Goal: Check status: Check status

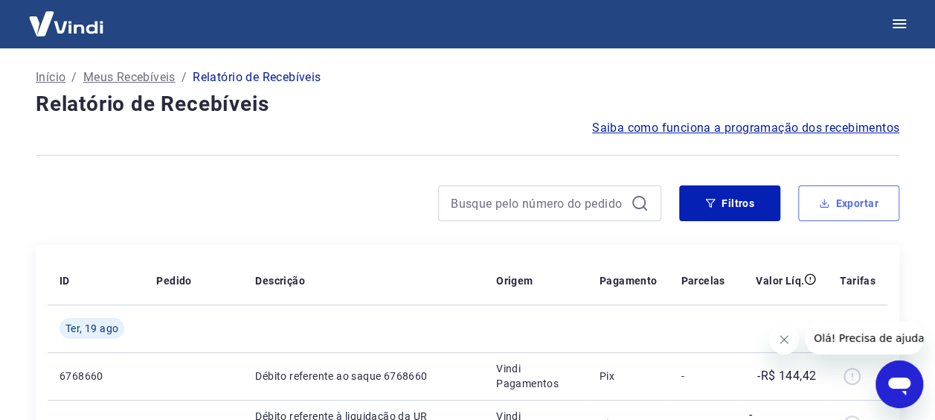
click at [814, 198] on button "Exportar" at bounding box center [848, 203] width 101 height 36
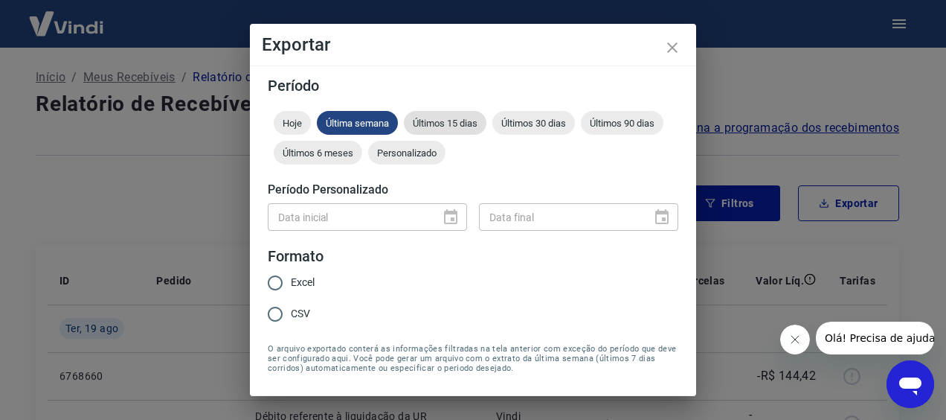
click at [432, 121] on span "Últimos 15 dias" at bounding box center [445, 123] width 83 height 11
click at [303, 278] on span "Excel" at bounding box center [303, 283] width 24 height 16
click at [291, 278] on input "Excel" at bounding box center [275, 282] width 31 height 31
radio input "true"
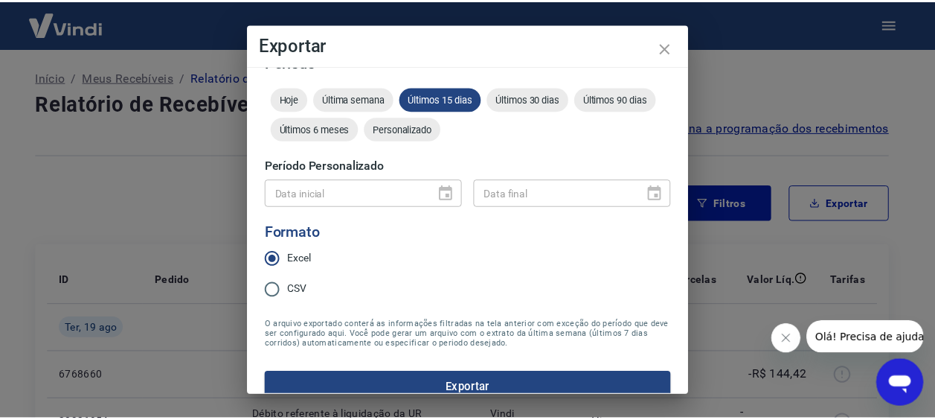
scroll to position [44, 0]
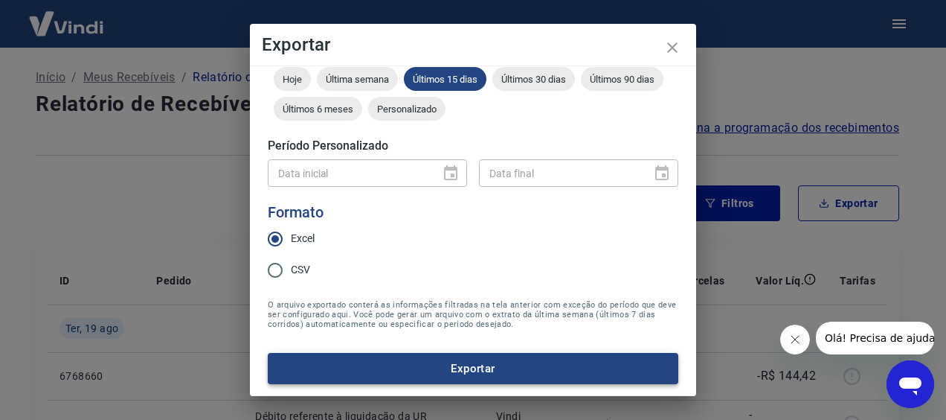
click at [482, 362] on button "Exportar" at bounding box center [473, 368] width 411 height 31
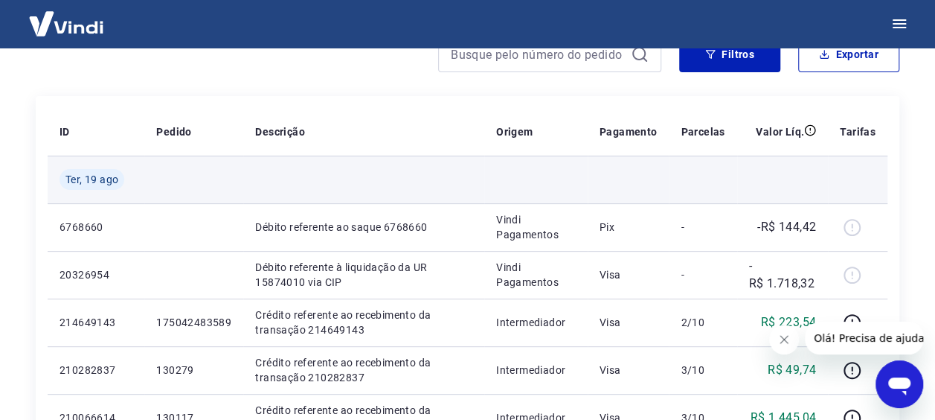
scroll to position [74, 0]
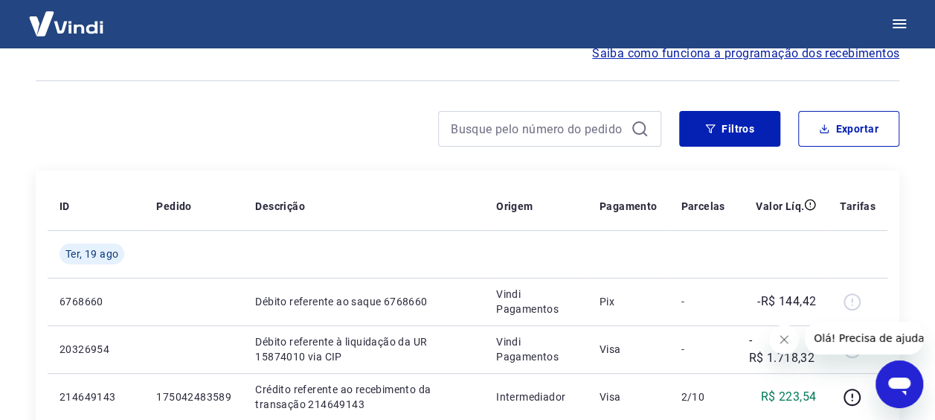
click at [513, 140] on div at bounding box center [549, 129] width 223 height 36
click at [506, 133] on input at bounding box center [538, 129] width 174 height 22
paste input "15831698"
type input "15831698"
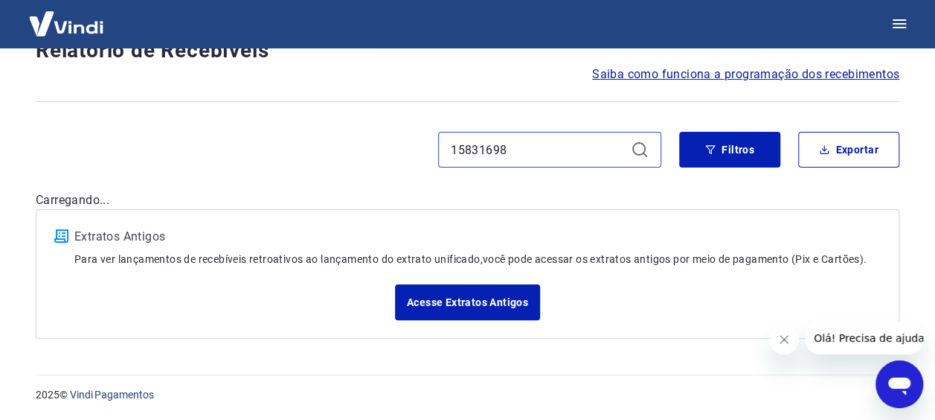
scroll to position [74, 0]
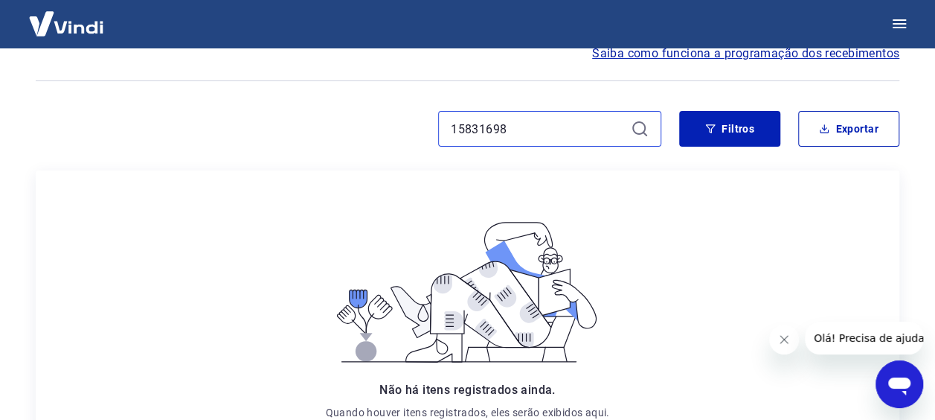
drag, startPoint x: 534, startPoint y: 130, endPoint x: 371, endPoint y: 122, distance: 163.9
click at [371, 122] on div "15831698" at bounding box center [349, 129] width 626 height 36
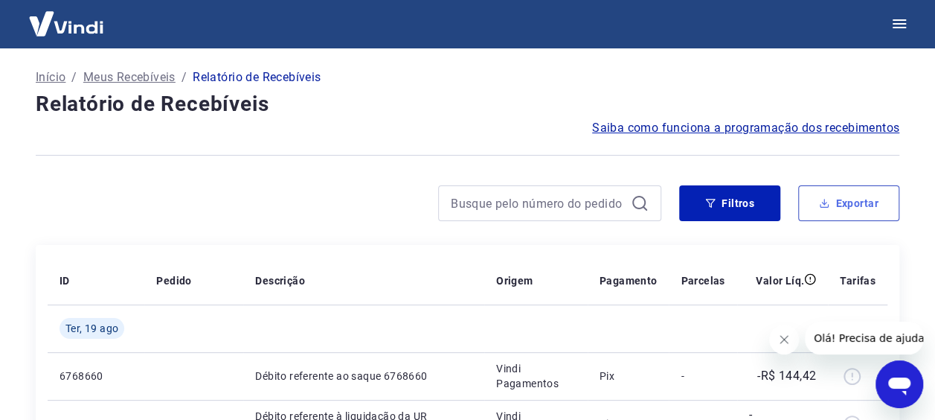
drag, startPoint x: 848, startPoint y: 198, endPoint x: 659, endPoint y: 217, distance: 190.0
click at [848, 198] on button "Exportar" at bounding box center [848, 203] width 101 height 36
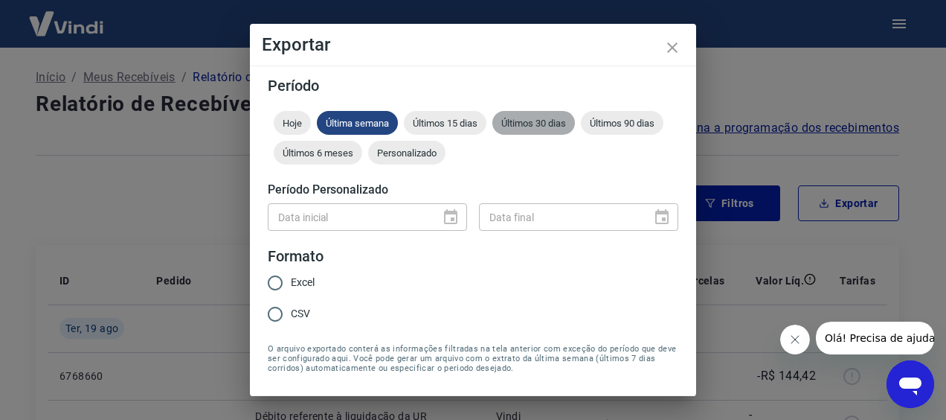
click at [520, 123] on span "Últimos 30 dias" at bounding box center [534, 123] width 83 height 11
click at [353, 123] on span "Última semana" at bounding box center [357, 123] width 81 height 11
click at [301, 285] on span "Excel" at bounding box center [303, 283] width 24 height 16
click at [291, 285] on input "Excel" at bounding box center [275, 282] width 31 height 31
radio input "true"
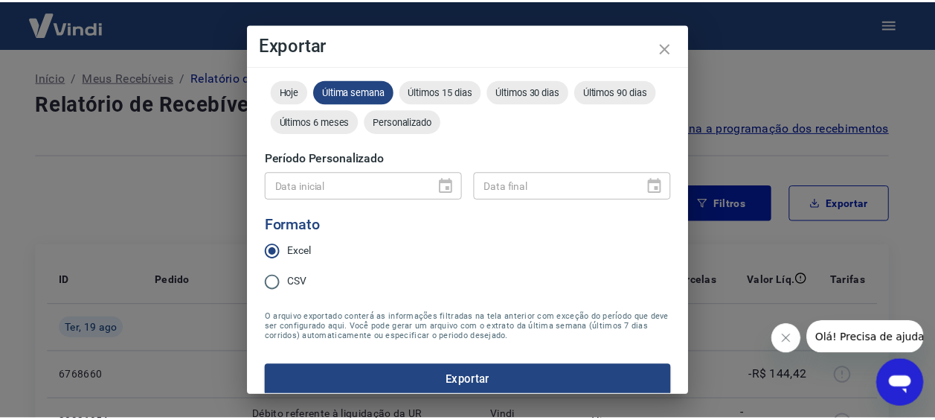
scroll to position [44, 0]
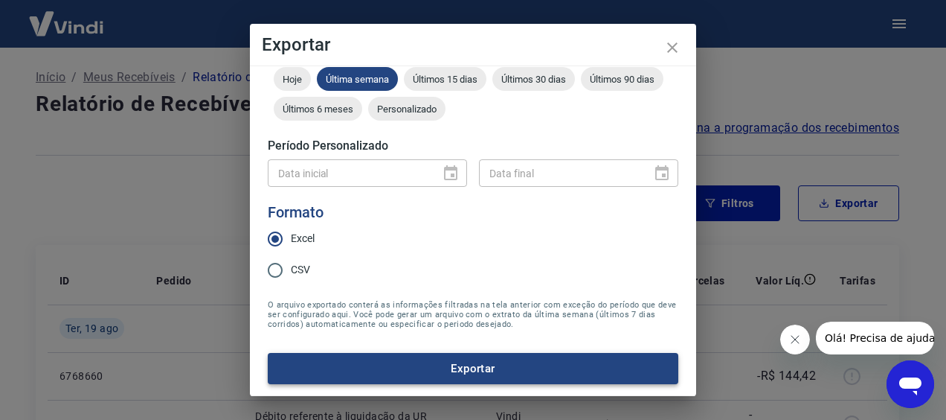
click at [490, 366] on button "Exportar" at bounding box center [473, 368] width 411 height 31
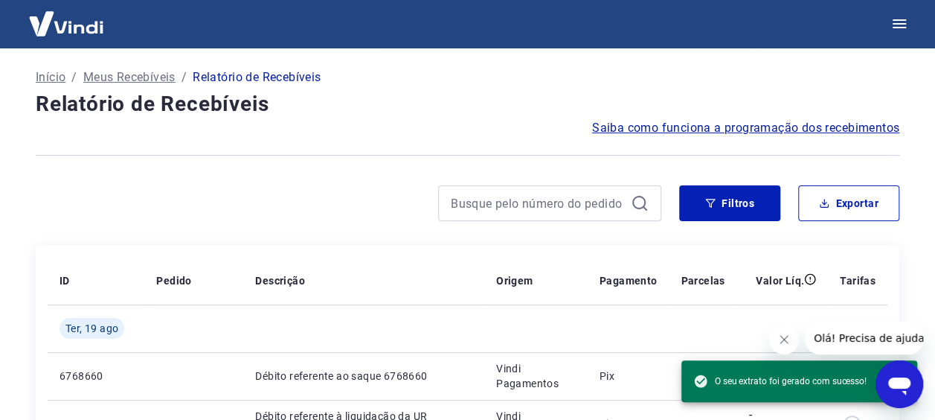
click at [450, 124] on div "Saiba como funciona a programação dos recebimentos" at bounding box center [468, 128] width 864 height 18
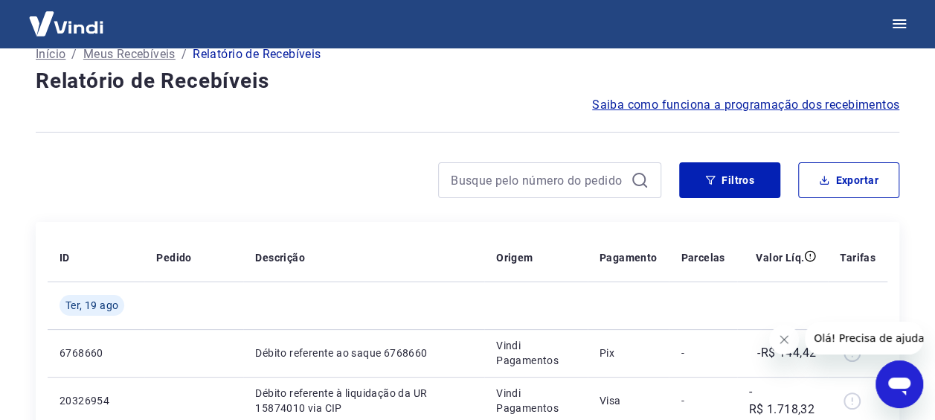
scroll to position [0, 0]
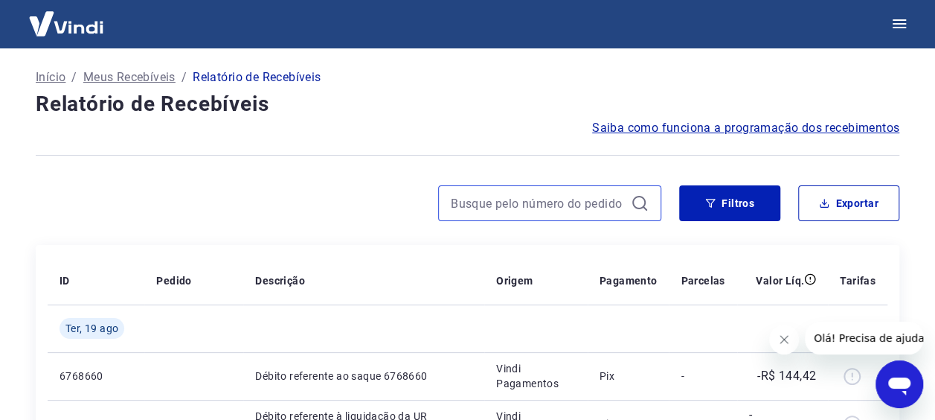
click at [505, 206] on input at bounding box center [538, 203] width 174 height 22
click at [576, 211] on input at bounding box center [538, 203] width 174 height 22
paste input "20281960"
click at [641, 205] on icon at bounding box center [640, 203] width 18 height 18
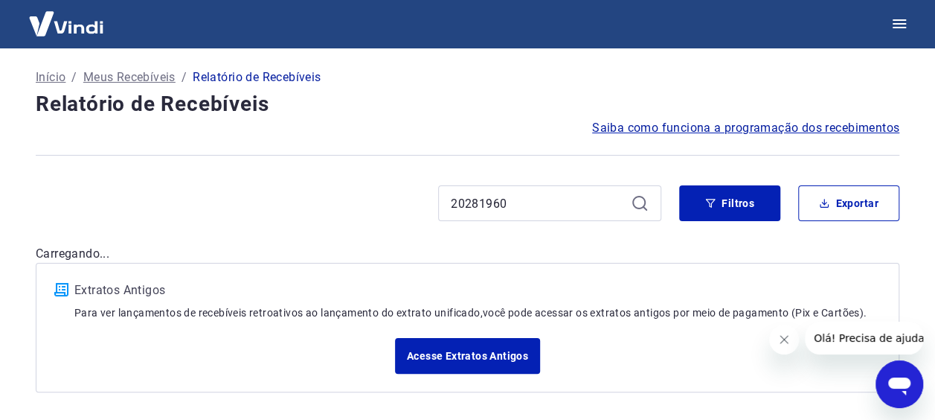
click at [641, 202] on icon at bounding box center [640, 203] width 18 height 18
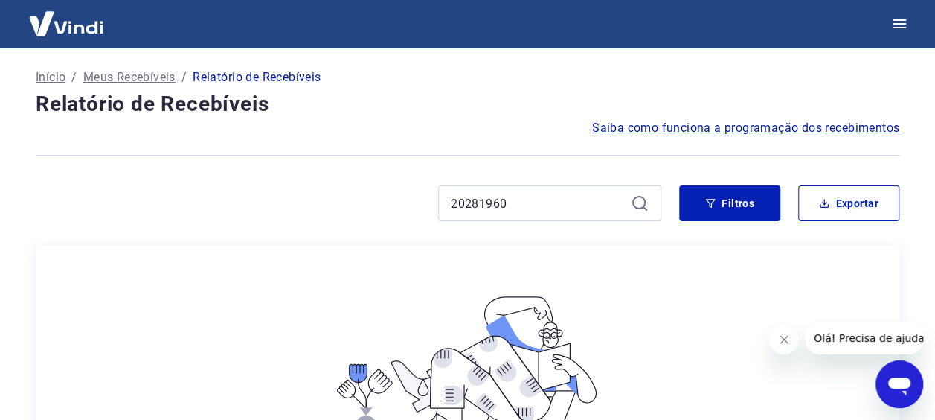
click at [635, 198] on icon at bounding box center [638, 202] width 13 height 13
click at [504, 222] on div "20281960 Filtros Exportar" at bounding box center [468, 209] width 864 height 48
click at [514, 203] on input "20281960" at bounding box center [538, 203] width 174 height 22
type input "2"
click at [648, 205] on icon at bounding box center [640, 203] width 18 height 18
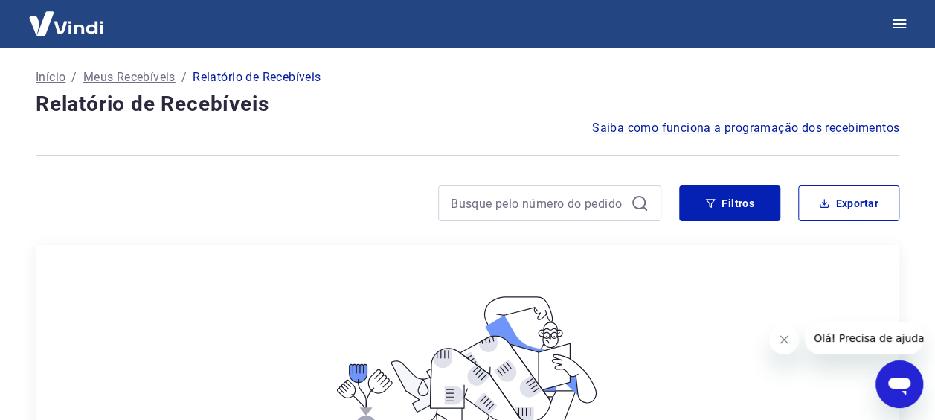
click at [641, 205] on icon at bounding box center [640, 203] width 18 height 18
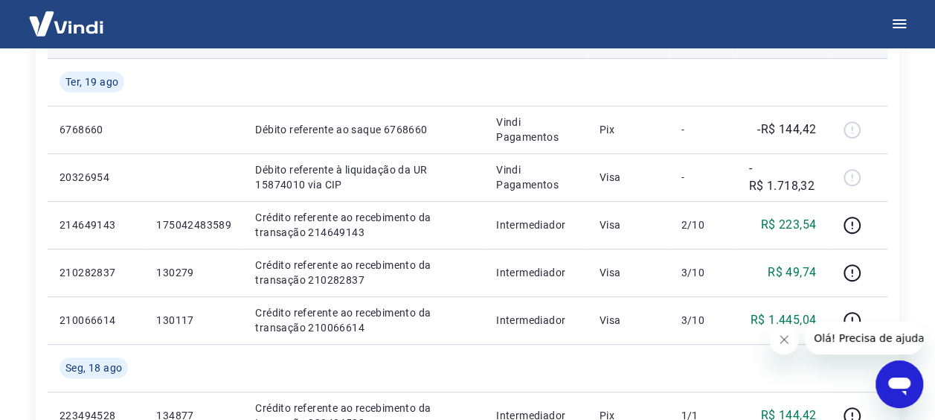
scroll to position [223, 0]
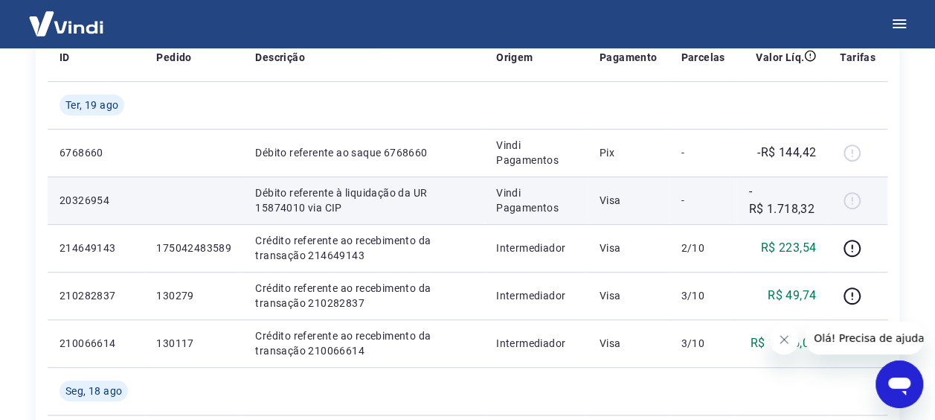
click at [525, 204] on p "Vindi Pagamentos" at bounding box center [536, 200] width 80 height 30
click at [367, 207] on p "Débito referente à liquidação da UR 15874010 via CIP" at bounding box center [363, 200] width 217 height 30
click at [353, 205] on p "Débito referente à liquidação da UR 15874010 via CIP" at bounding box center [363, 200] width 217 height 30
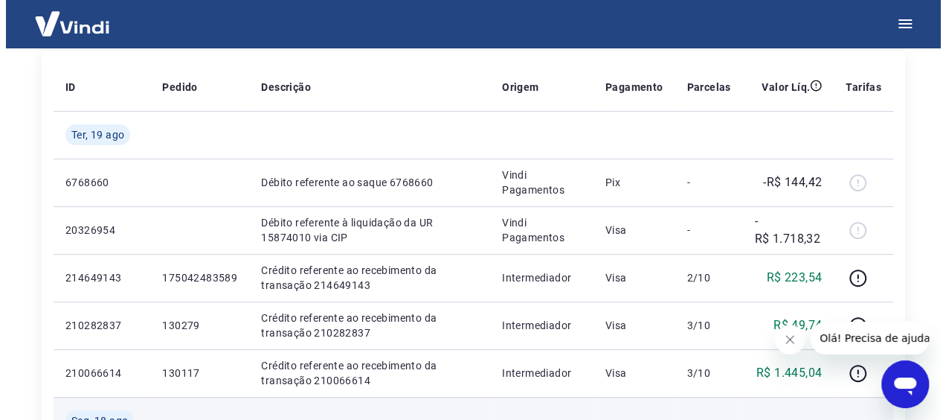
scroll to position [0, 0]
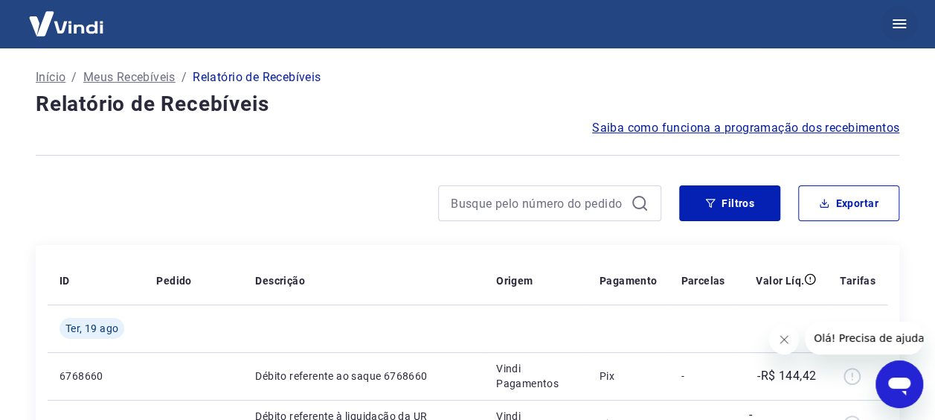
click at [904, 25] on icon "button" at bounding box center [900, 24] width 18 height 18
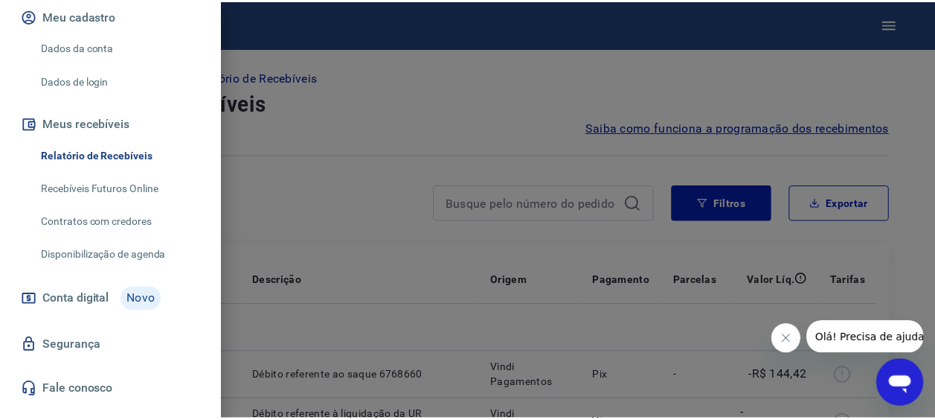
scroll to position [216, 0]
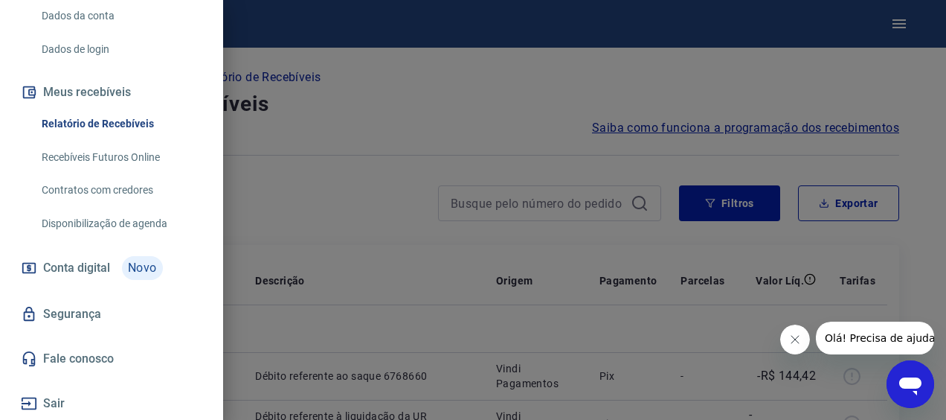
click at [405, 231] on div at bounding box center [473, 210] width 946 height 420
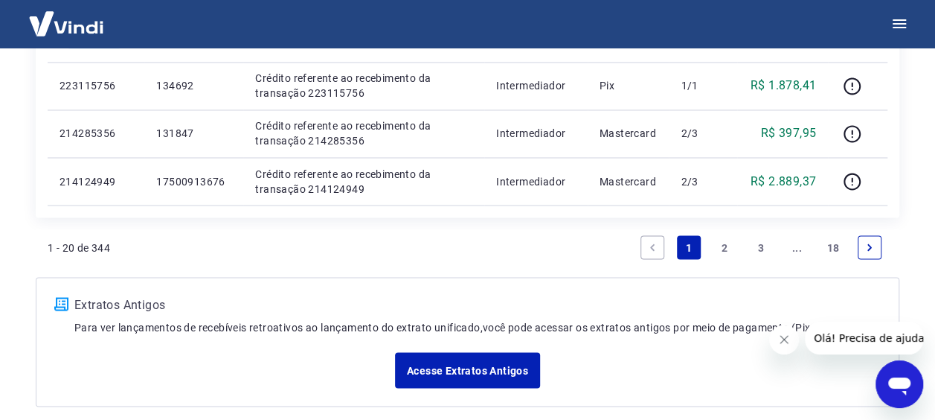
scroll to position [1310, 0]
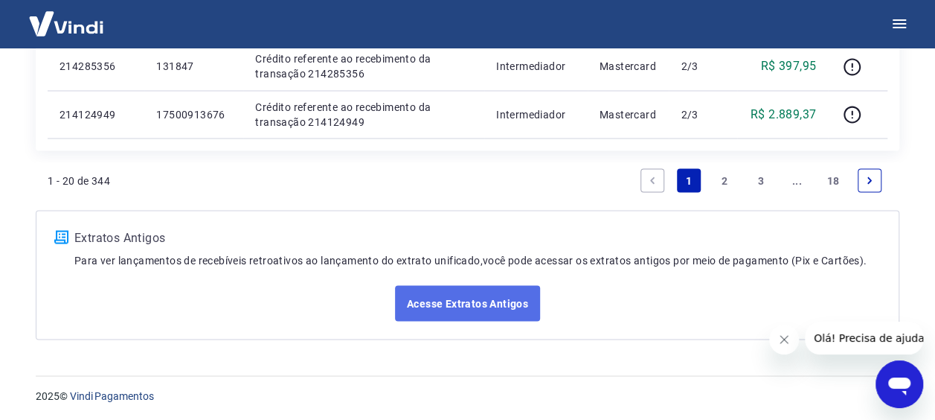
click at [490, 302] on link "Acesse Extratos Antigos" at bounding box center [467, 303] width 145 height 36
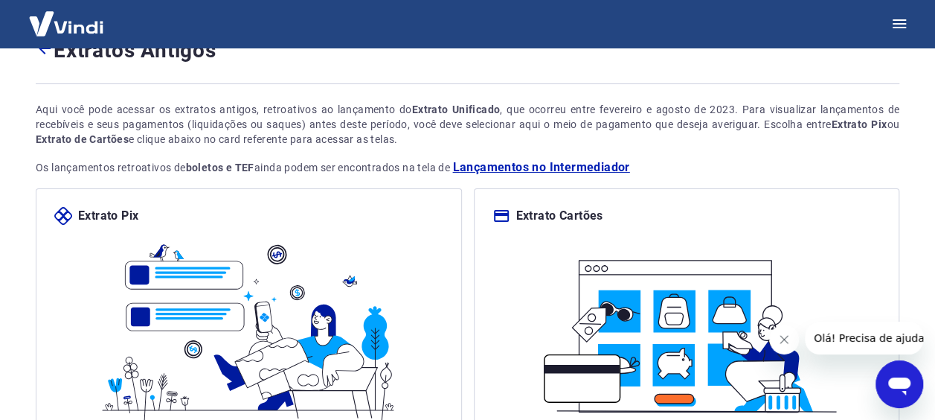
scroll to position [207, 0]
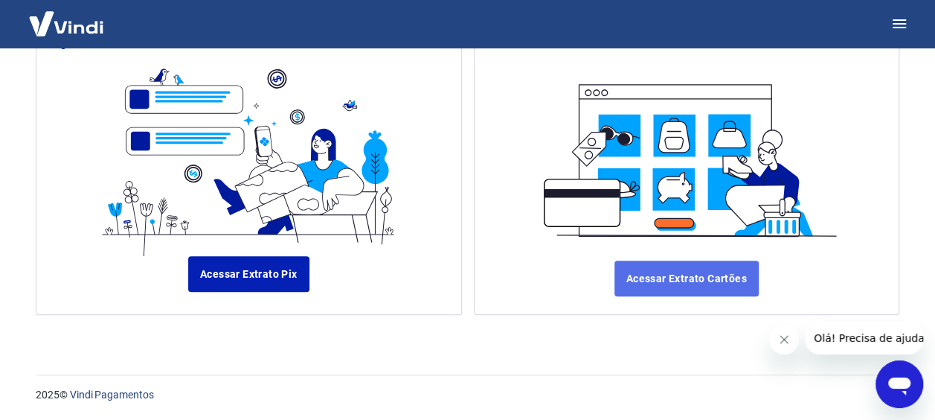
click at [653, 272] on link "Acessar Extrato Cartões" at bounding box center [687, 278] width 144 height 36
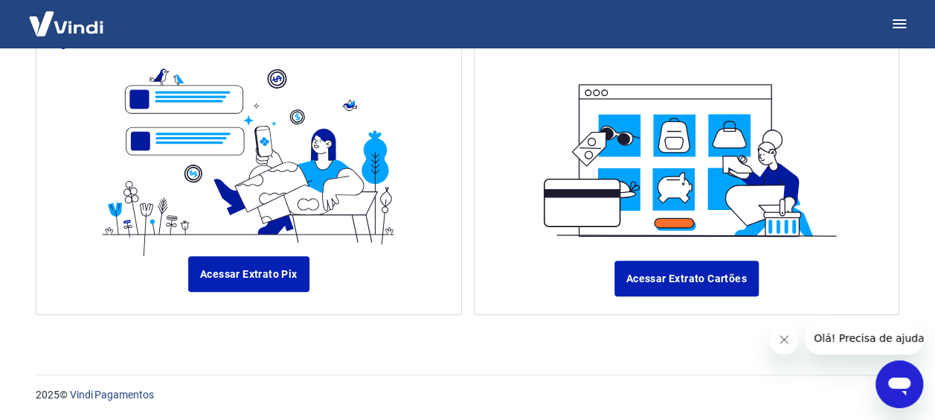
click at [88, 31] on img at bounding box center [66, 23] width 97 height 45
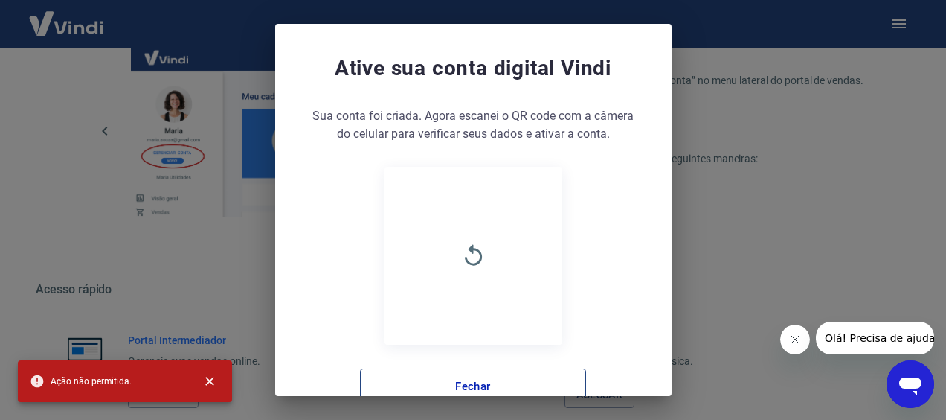
click at [478, 372] on button "Fechar" at bounding box center [473, 386] width 226 height 36
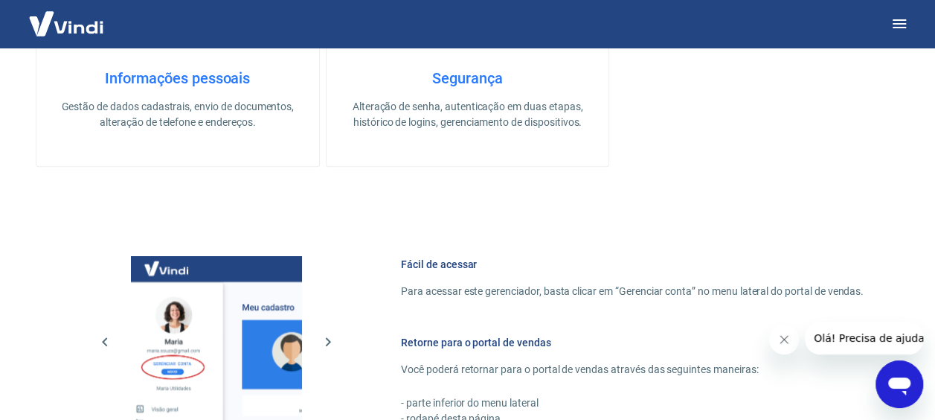
scroll to position [595, 0]
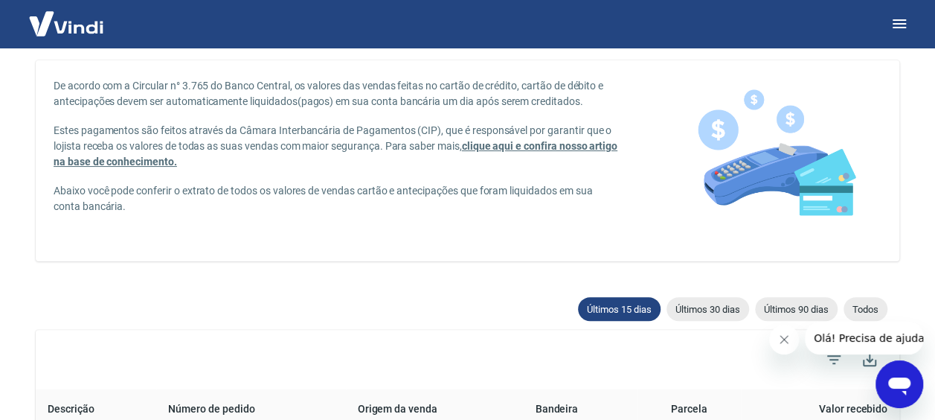
scroll to position [51, 0]
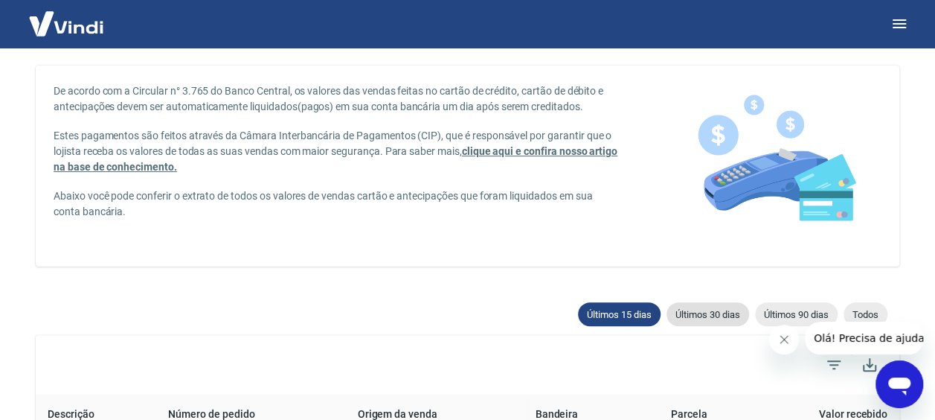
click at [714, 309] on span "Últimos 30 dias" at bounding box center [708, 314] width 83 height 11
type input "20/07/2025"
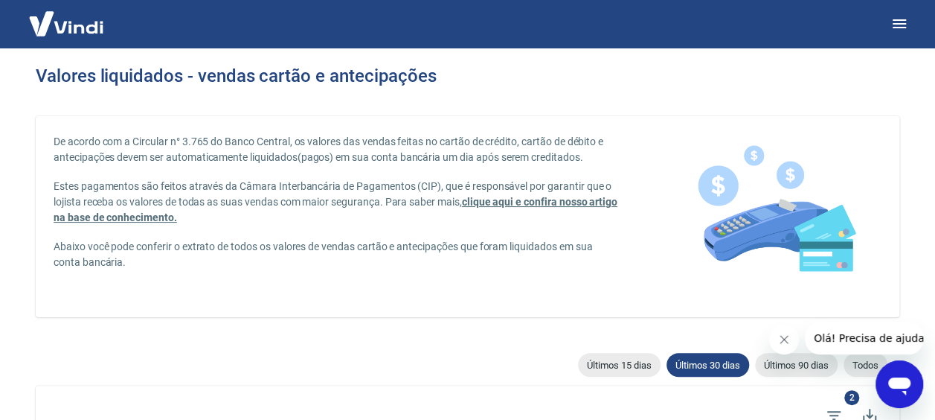
click at [561, 207] on span "clique aqui e confira nosso artigo na base de conhecimento." at bounding box center [336, 210] width 564 height 28
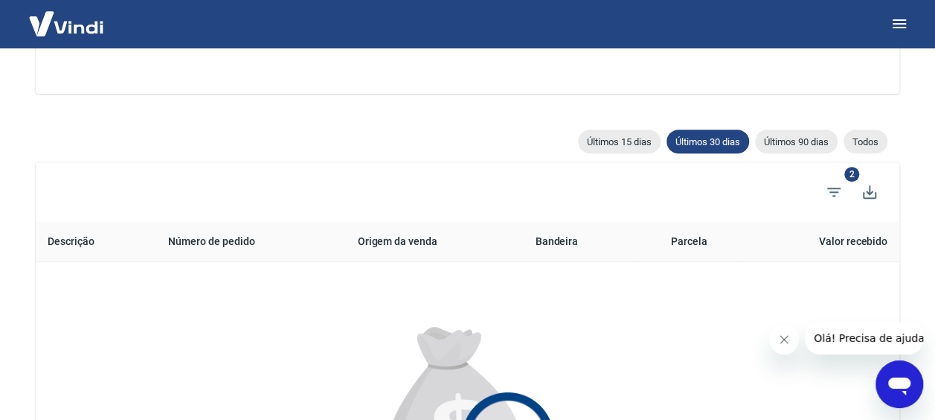
scroll to position [298, 0]
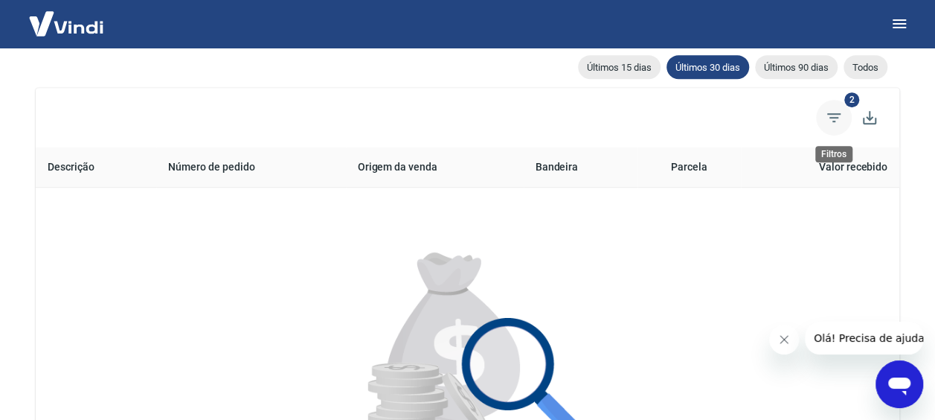
click at [835, 127] on span "Filtros" at bounding box center [834, 118] width 36 height 36
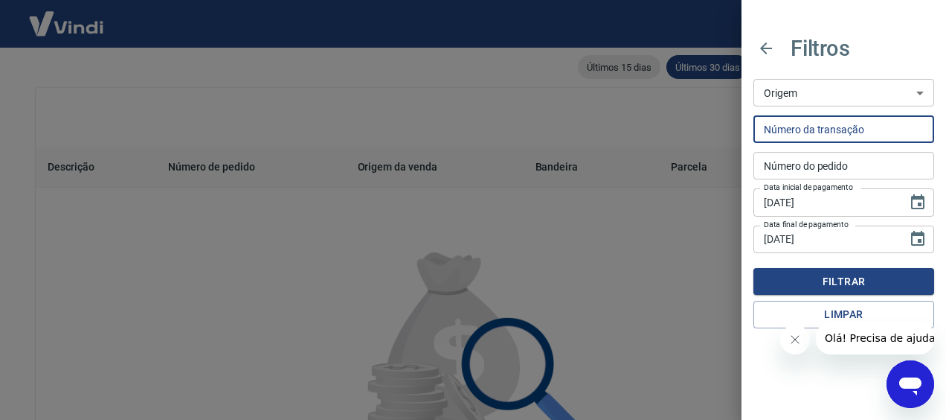
click at [830, 131] on input "Número da transação" at bounding box center [844, 129] width 181 height 28
click at [856, 99] on select "Maquininha Intermediador" at bounding box center [844, 93] width 181 height 28
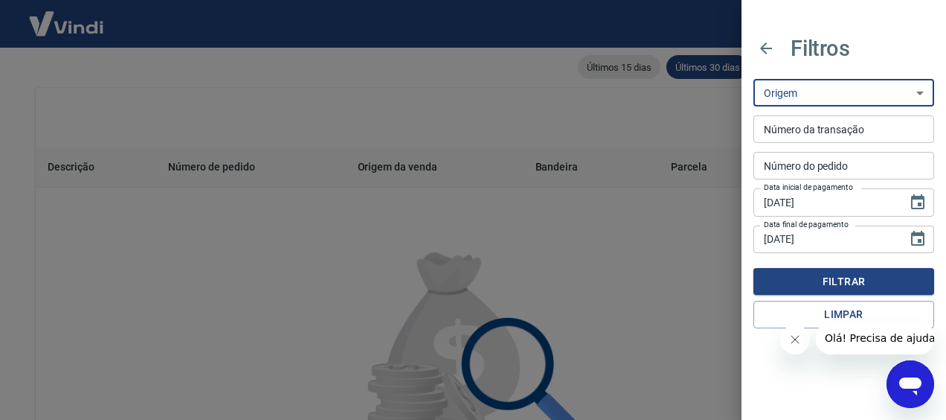
click at [845, 97] on select "Maquininha Intermediador" at bounding box center [844, 93] width 181 height 28
click at [844, 129] on input "Número da transação" at bounding box center [844, 129] width 181 height 28
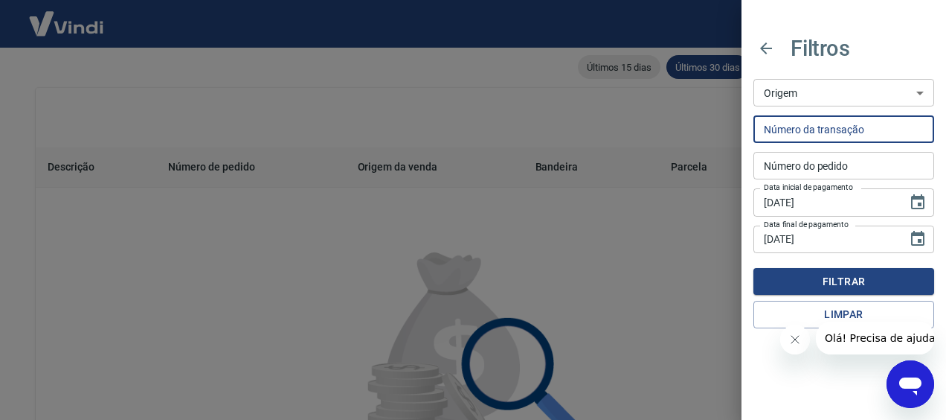
click at [837, 92] on select "Maquininha Intermediador" at bounding box center [844, 93] width 181 height 28
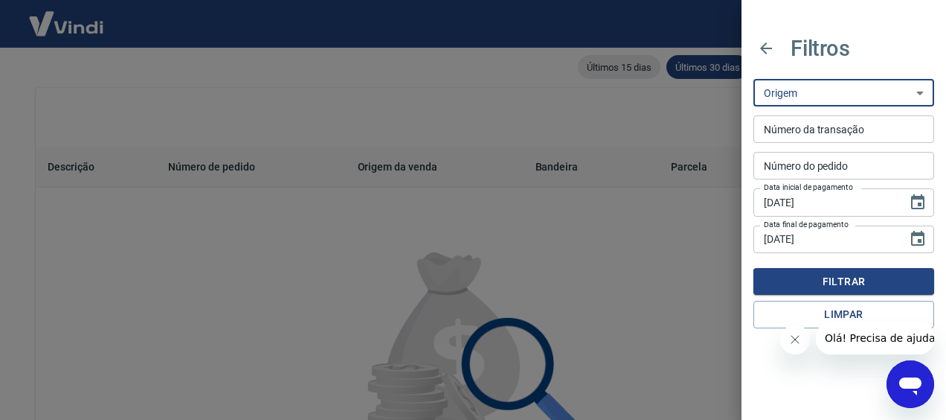
select select "intermediador"
click at [754, 79] on select "Maquininha Intermediador" at bounding box center [844, 93] width 181 height 28
click at [814, 133] on input "Número da transação" at bounding box center [844, 129] width 181 height 28
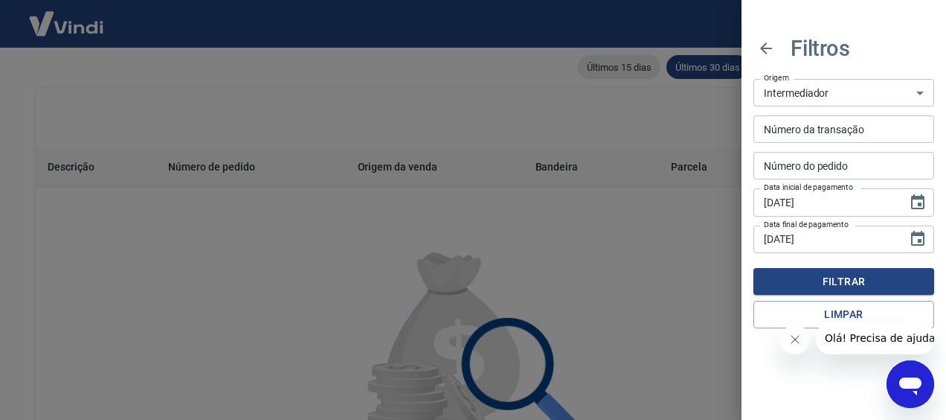
click at [806, 137] on input "Número da transação" at bounding box center [844, 129] width 181 height 28
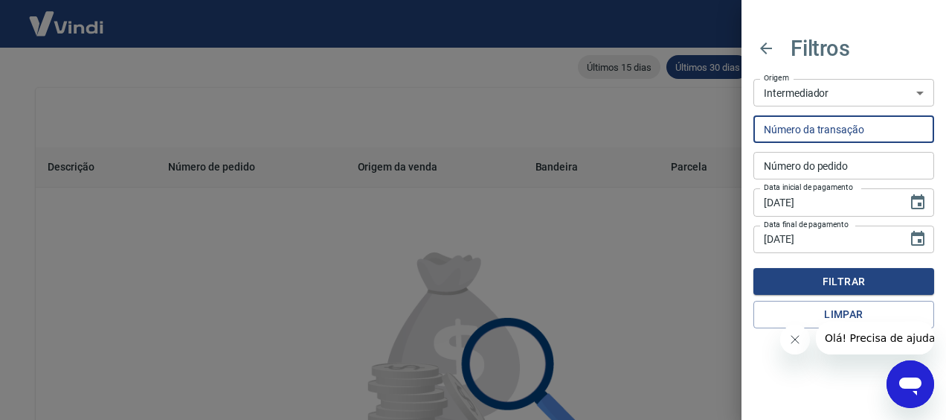
paste input "20281960"
type input "20281960"
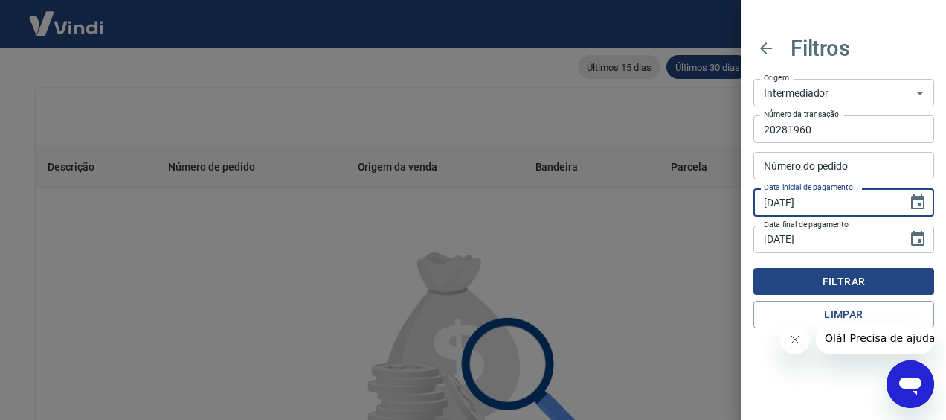
type input "18/07/2025"
click at [850, 286] on button "Filtrar" at bounding box center [844, 282] width 181 height 28
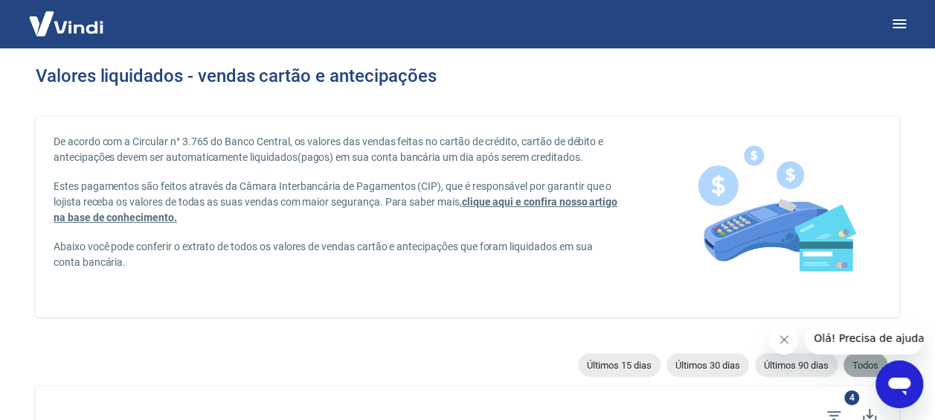
click at [859, 363] on span "Todos" at bounding box center [866, 364] width 44 height 11
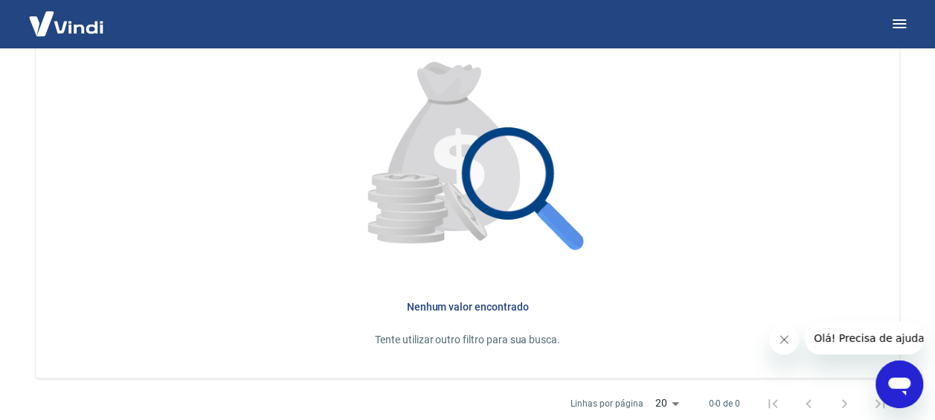
scroll to position [348, 0]
